Goal: Task Accomplishment & Management: Manage account settings

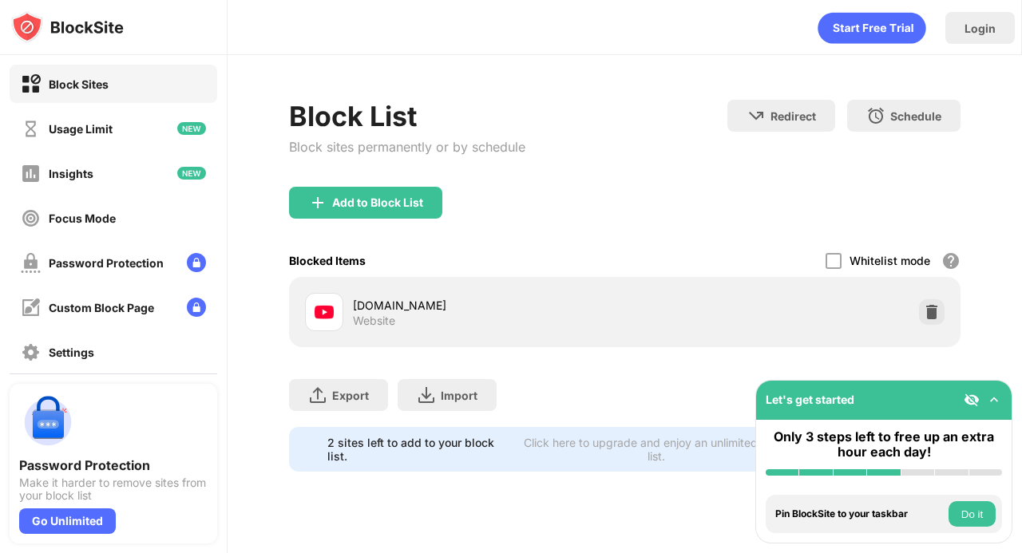
click at [415, 184] on div "Block List Block sites permanently or by schedule" at bounding box center [407, 143] width 236 height 87
click at [404, 200] on div "Add to Block List" at bounding box center [377, 202] width 91 height 13
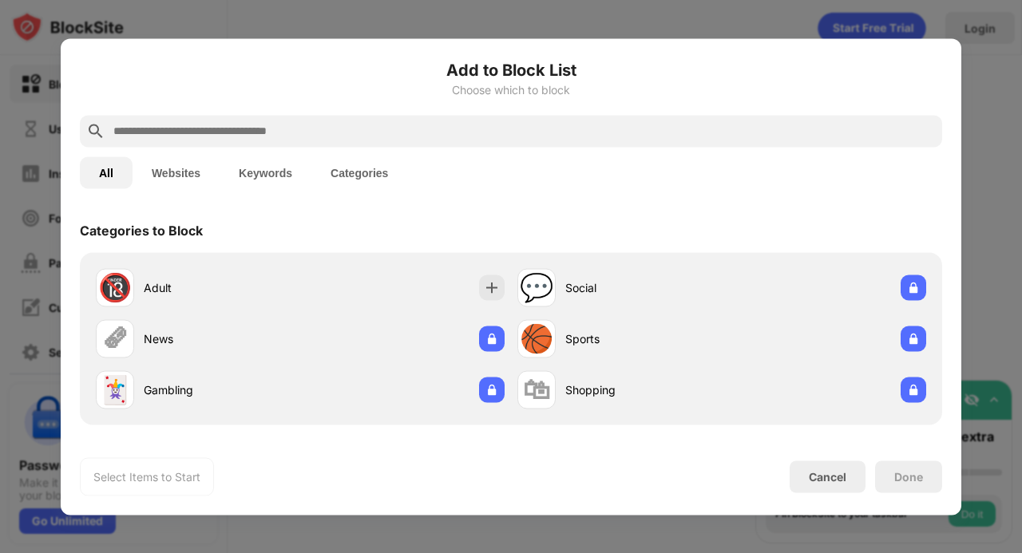
click at [394, 138] on input "text" at bounding box center [524, 130] width 824 height 19
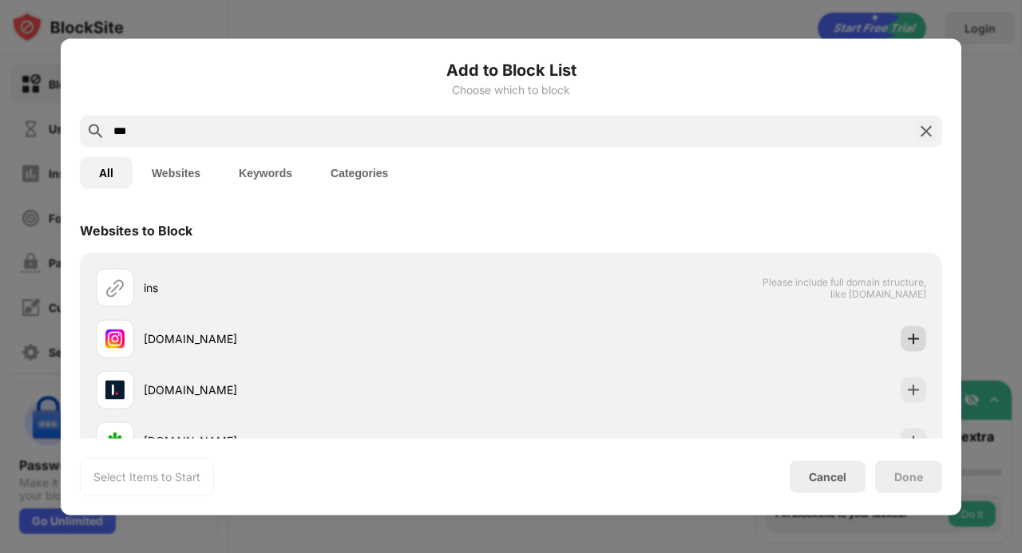
type input "***"
click at [906, 335] on img at bounding box center [914, 339] width 16 height 16
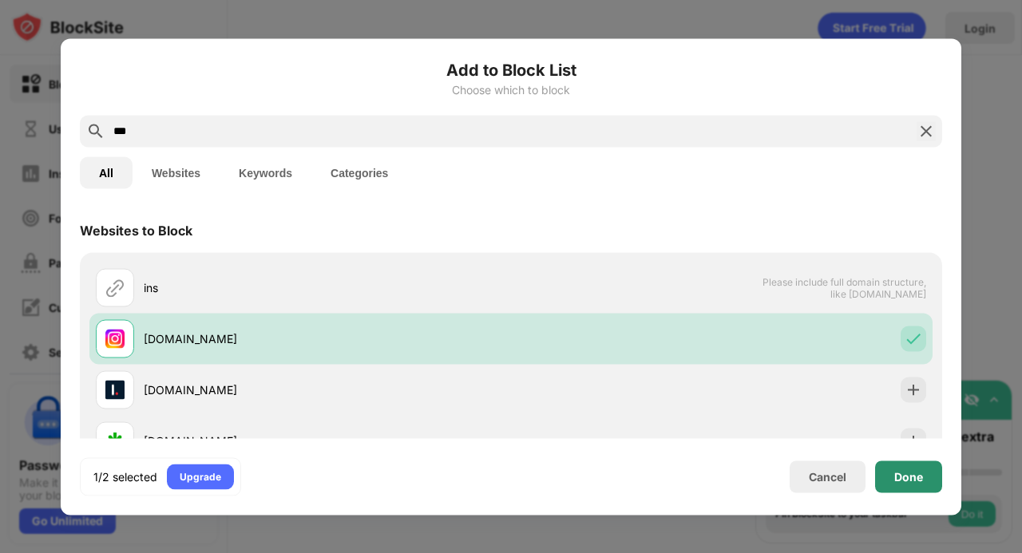
click at [912, 477] on div "Done" at bounding box center [908, 476] width 29 height 13
